Goal: Book appointment/travel/reservation

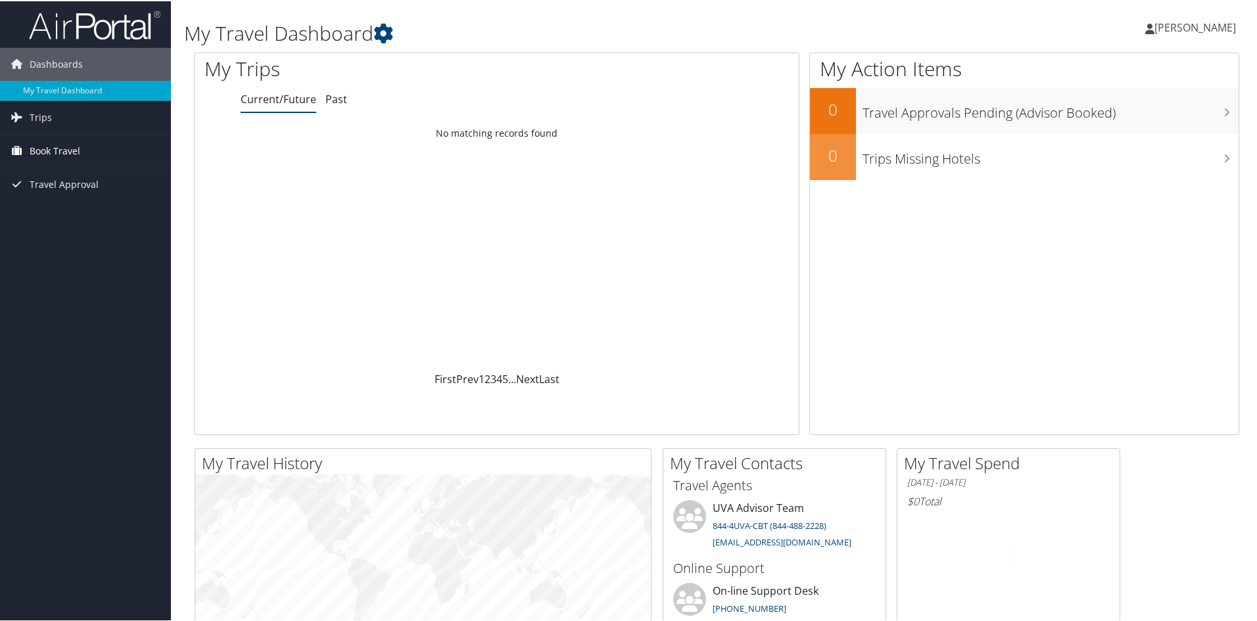
click at [39, 145] on span "Book Travel" at bounding box center [55, 149] width 51 height 33
click at [52, 216] on link "Book/Manage Online Trips" at bounding box center [85, 216] width 171 height 20
